Goal: Task Accomplishment & Management: Use online tool/utility

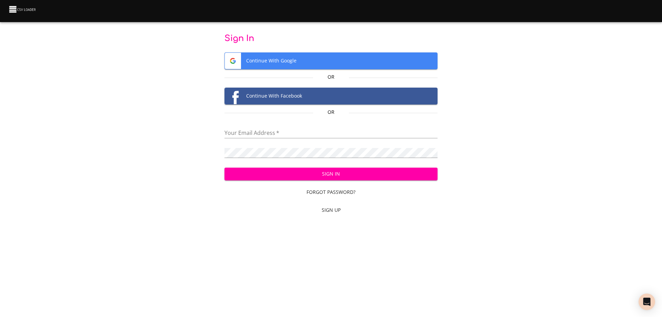
click at [294, 134] on input "email" at bounding box center [330, 133] width 213 height 10
click at [325, 129] on input "email" at bounding box center [330, 133] width 213 height 10
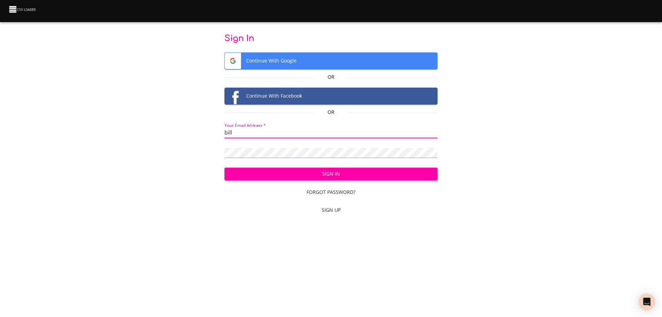
type input "bill@pittmandental.com"
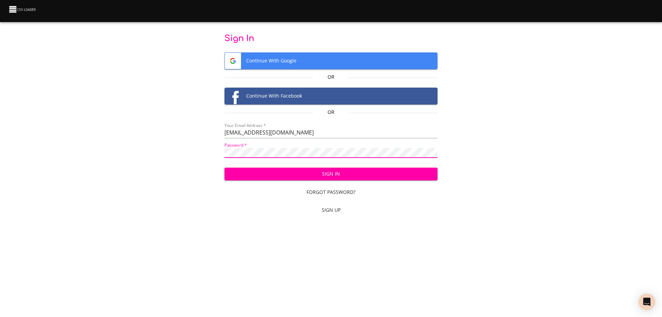
click at [463, 215] on div "Sign In Continue With Google Or Continue With Facebook Or Your Email Address   …" at bounding box center [331, 125] width 640 height 185
click at [343, 173] on span "Sign In" at bounding box center [331, 174] width 202 height 9
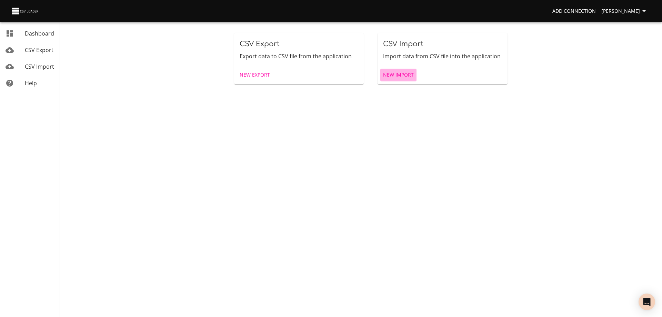
click at [397, 73] on span "New Import" at bounding box center [398, 75] width 31 height 9
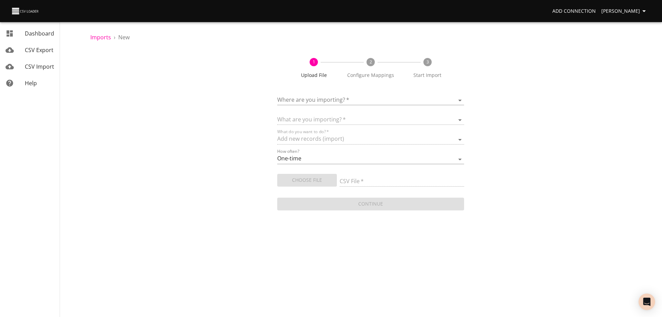
click at [362, 97] on body "Add Connection [PERSON_NAME] Dashboard CSV Export CSV Import Help Imports › New…" at bounding box center [331, 158] width 662 height 317
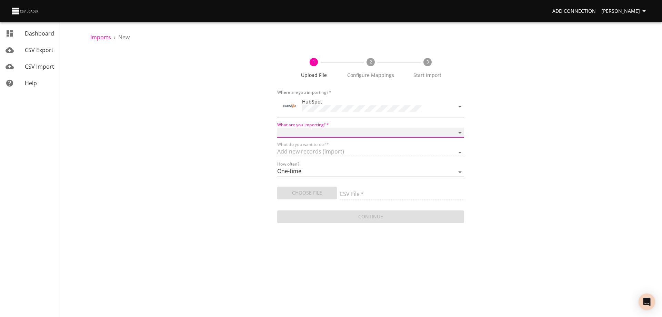
click at [350, 129] on select "Calls Companies Contacts Deals Emails Line items Meetings Notes Products Tasks …" at bounding box center [370, 133] width 187 height 10
select select "deals"
click at [277, 128] on select "Calls Companies Contacts Deals Emails Line items Meetings Notes Products Tasks …" at bounding box center [370, 133] width 187 height 10
click at [319, 195] on span "Choose File" at bounding box center [307, 193] width 49 height 9
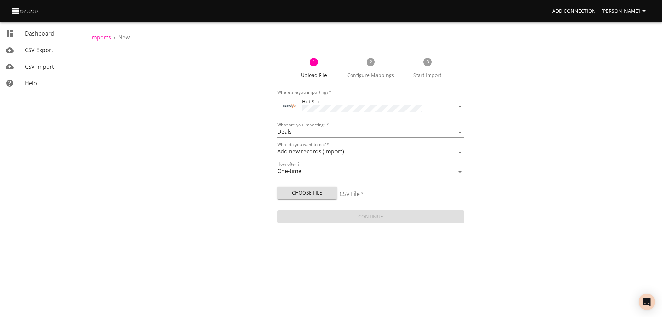
type input "Doctor Daily Sales 09122025.csv"
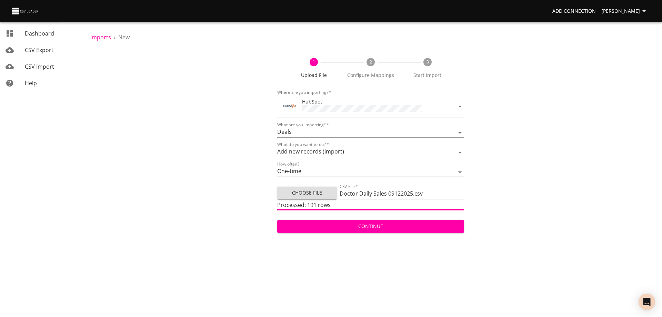
click at [371, 226] on span "Continue" at bounding box center [371, 226] width 176 height 9
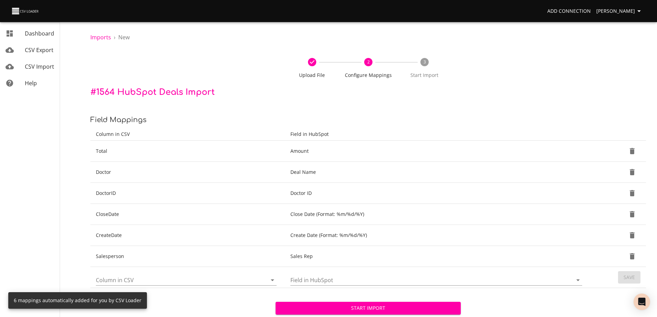
click at [381, 307] on span "Start Import" at bounding box center [368, 308] width 174 height 9
